Goal: Task Accomplishment & Management: Use online tool/utility

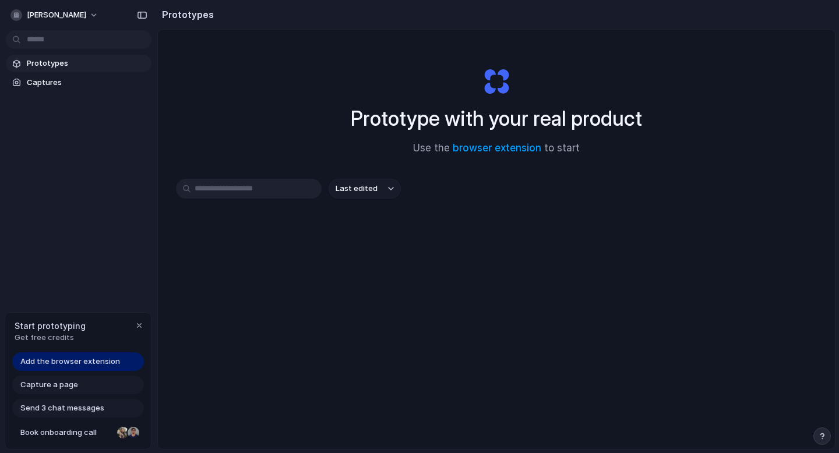
click at [85, 383] on div "Capture a page" at bounding box center [78, 385] width 132 height 19
click at [85, 394] on div "Add the browser extension Capture a page Send 3 chat messages Book onboarding c…" at bounding box center [78, 400] width 146 height 97
click at [135, 328] on div "button" at bounding box center [139, 325] width 9 height 9
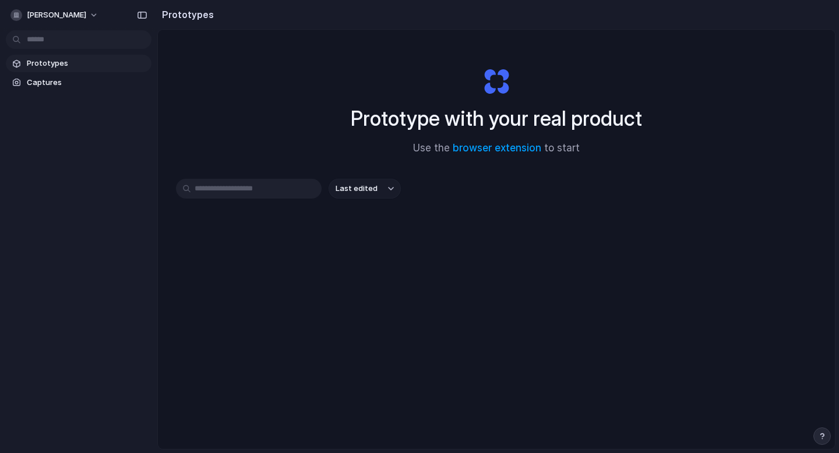
click at [236, 192] on input "text" at bounding box center [249, 189] width 146 height 20
click at [76, 84] on span "Captures" at bounding box center [87, 83] width 120 height 12
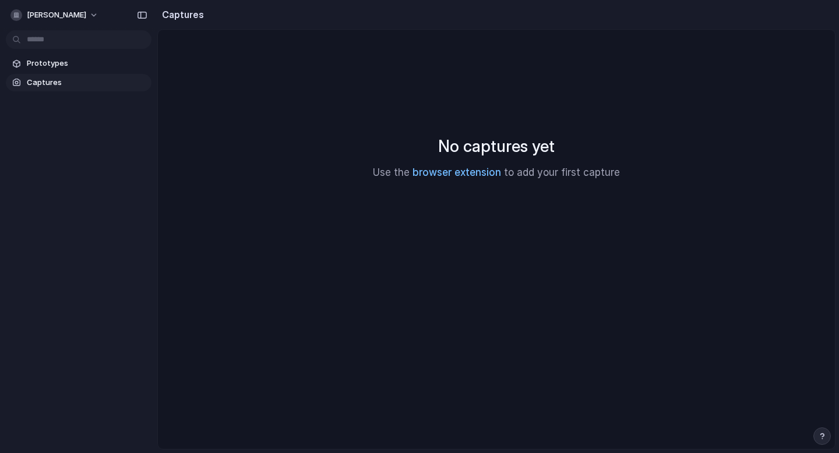
click at [449, 172] on link "browser extension" at bounding box center [456, 173] width 89 height 12
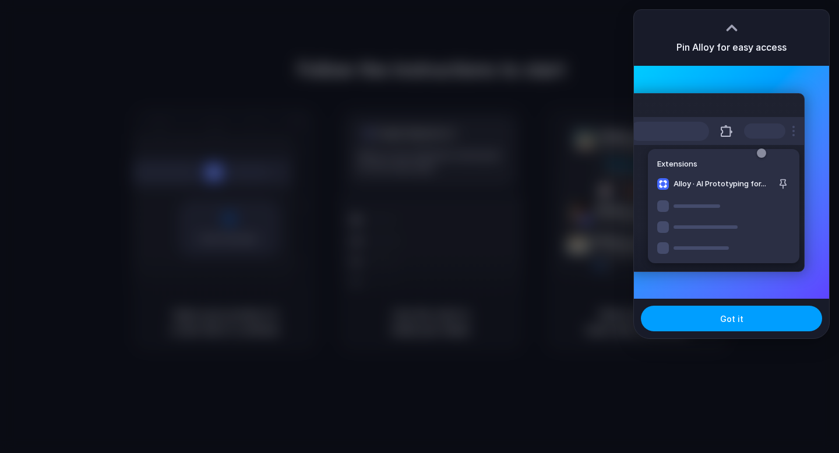
click at [688, 323] on button "Got it" at bounding box center [731, 319] width 181 height 26
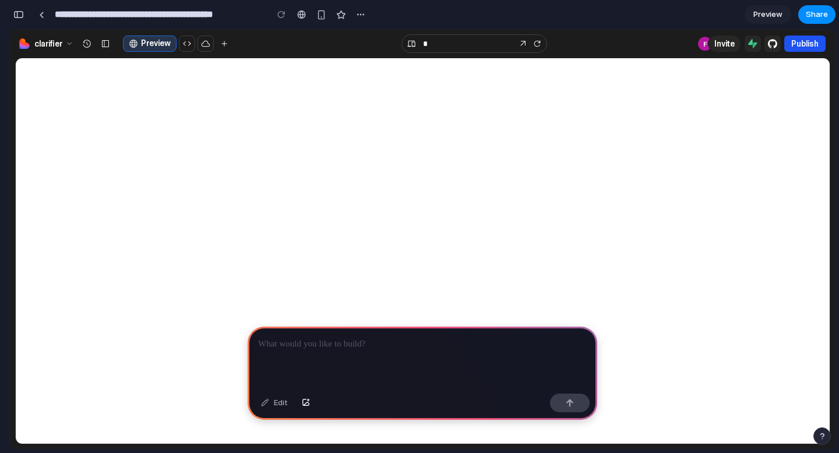
click at [284, 403] on div "Edit" at bounding box center [274, 403] width 38 height 19
